Goal: Task Accomplishment & Management: Use online tool/utility

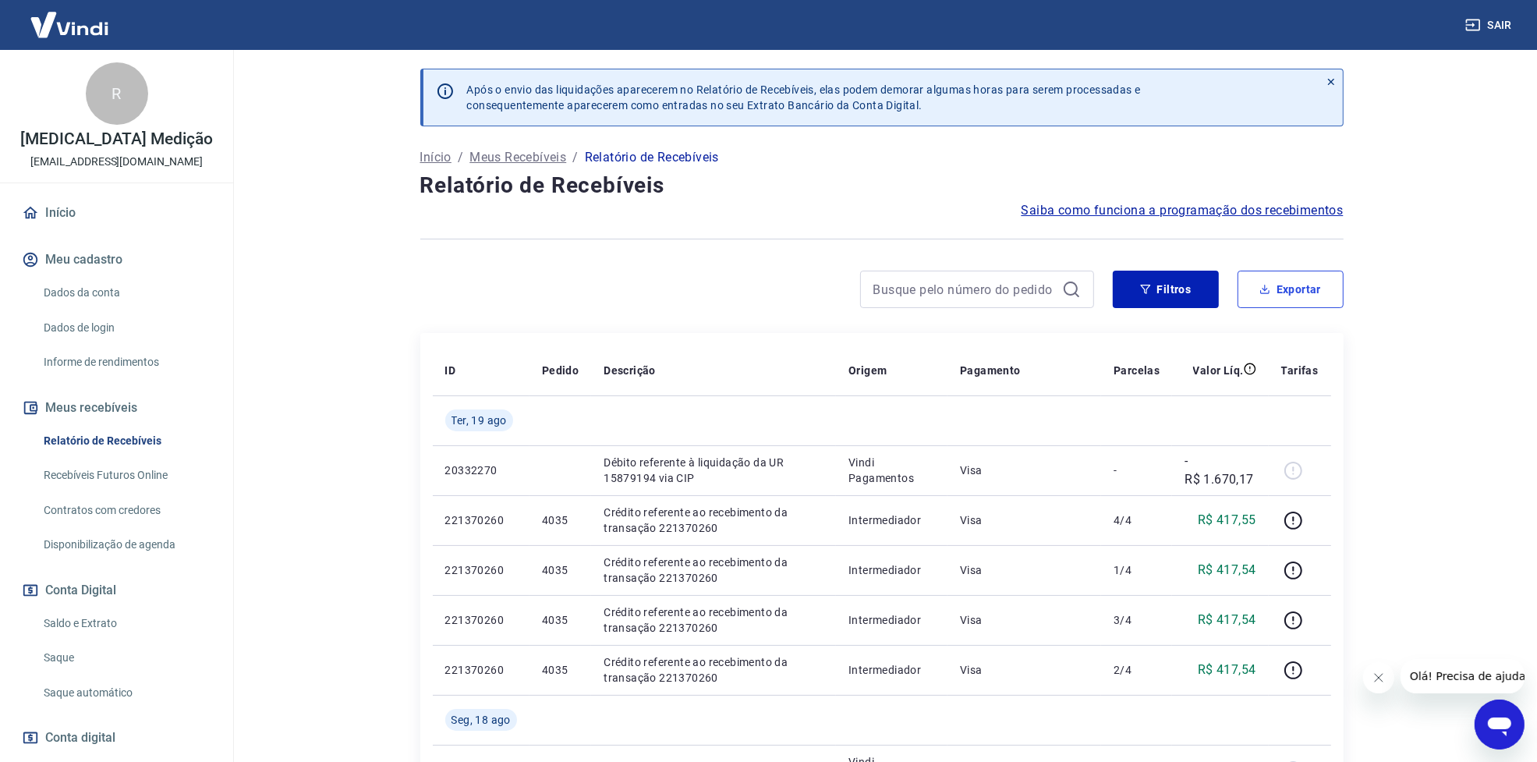
drag, startPoint x: 1319, startPoint y: 279, endPoint x: 1345, endPoint y: 291, distance: 28.3
click at [1319, 279] on button "Exportar" at bounding box center [1290, 289] width 106 height 37
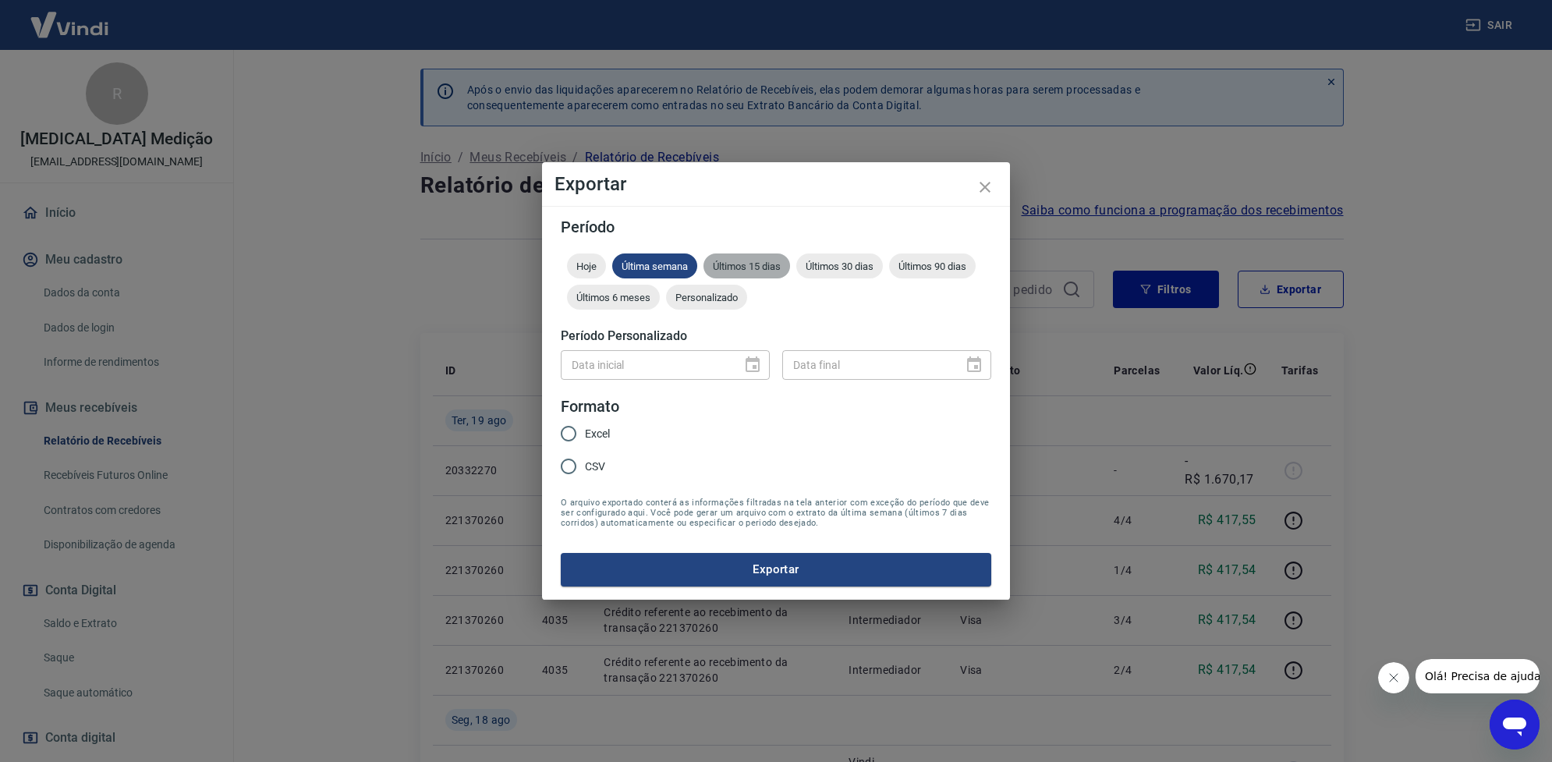
click at [768, 267] on span "Últimos 15 dias" at bounding box center [746, 266] width 87 height 12
click at [582, 427] on input "Excel" at bounding box center [568, 433] width 33 height 33
radio input "true"
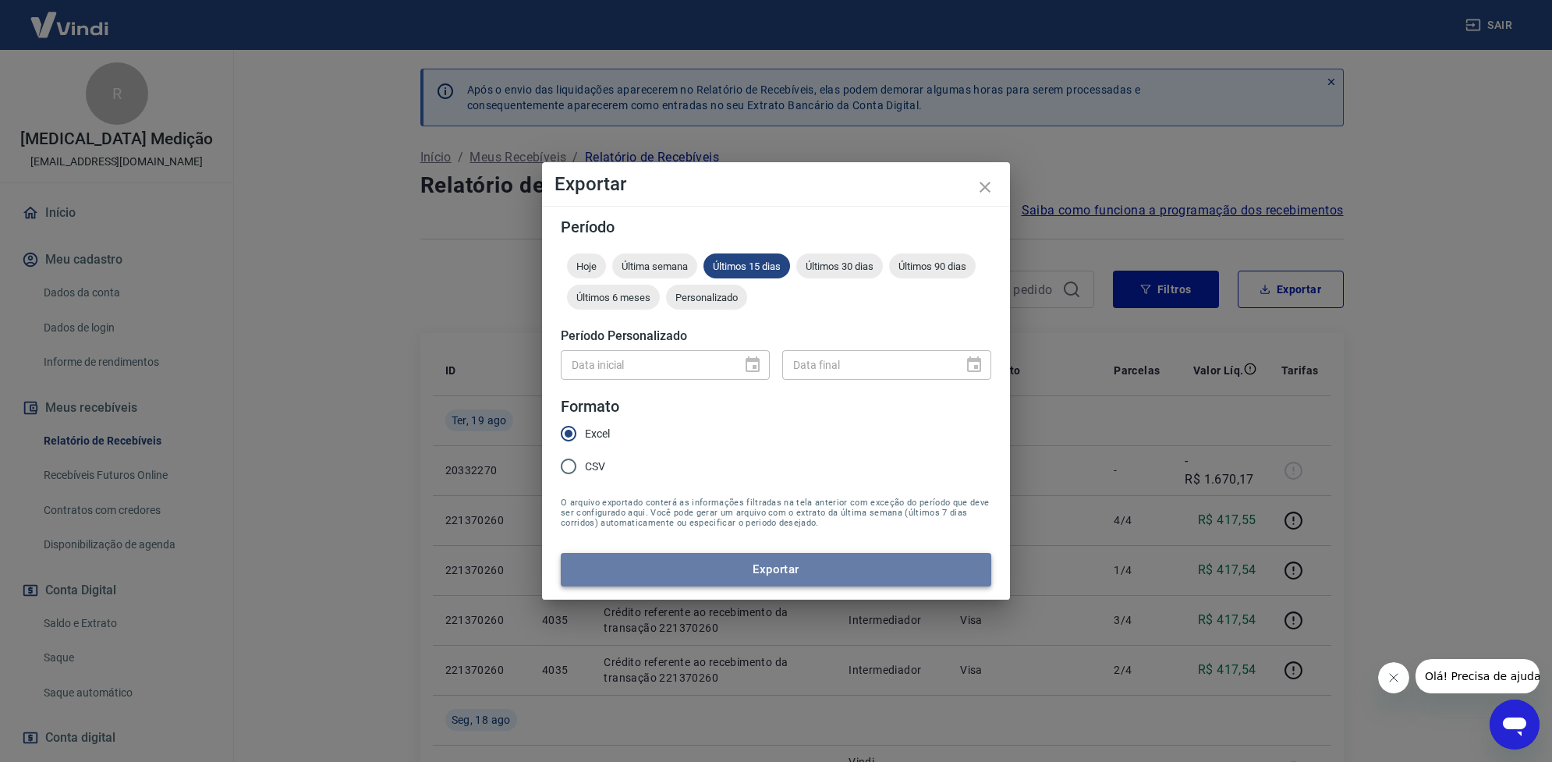
click at [794, 565] on button "Exportar" at bounding box center [776, 569] width 430 height 33
